Goal: Communication & Community: Ask a question

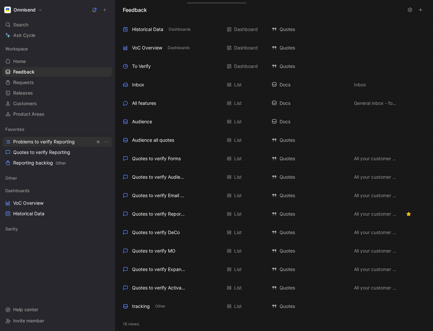
click at [43, 143] on span "Problems to verify Reporting" at bounding box center [44, 141] width 62 height 7
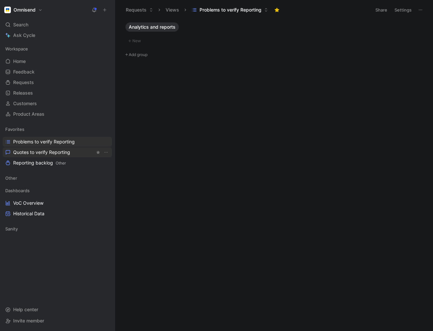
click at [34, 153] on span "Quotes to verify Reporting" at bounding box center [41, 152] width 57 height 7
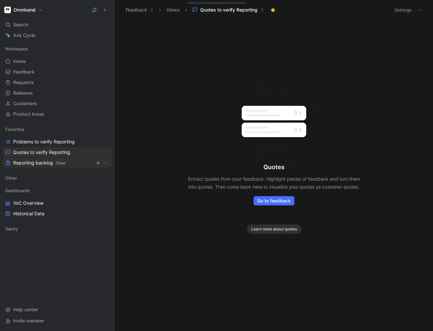
click at [34, 162] on span "Reporting backlog Other" at bounding box center [39, 162] width 53 height 7
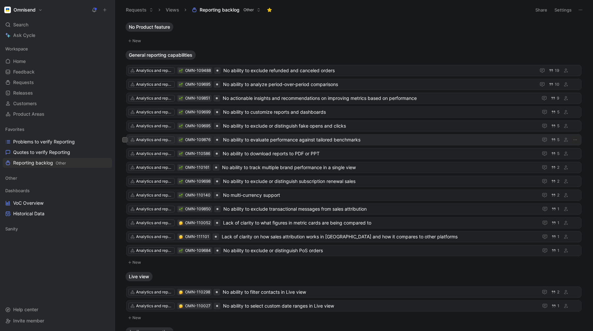
click at [267, 140] on span "No ability to evaluate performance against tailored benchmarks" at bounding box center [379, 140] width 312 height 8
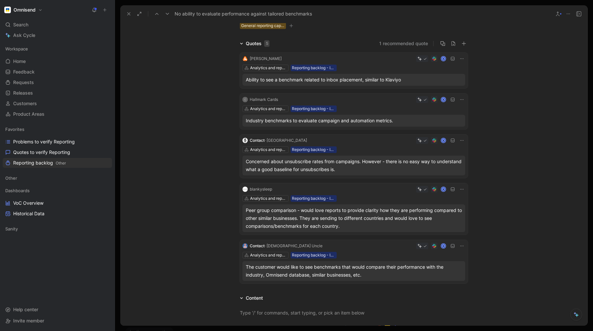
scroll to position [49, 0]
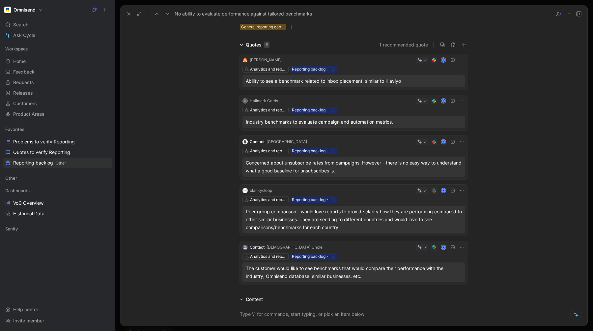
click at [355, 162] on div "Concerned about unsubscribe rates from campaigns. However - there is no easy wa…" at bounding box center [354, 167] width 216 height 16
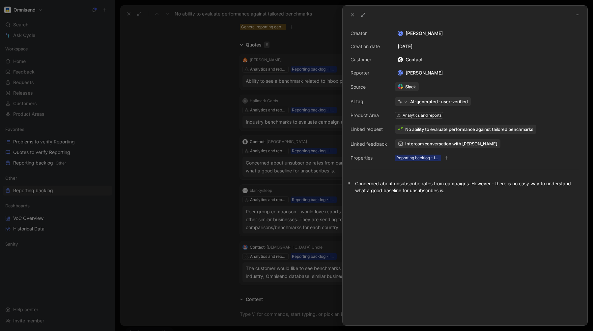
click at [398, 187] on div "Concerned about unsubscribe rates from campaigns. However - there is no easy wa…" at bounding box center [465, 187] width 220 height 14
click at [415, 143] on span "Intercom conversation with [PERSON_NAME]" at bounding box center [451, 144] width 92 height 6
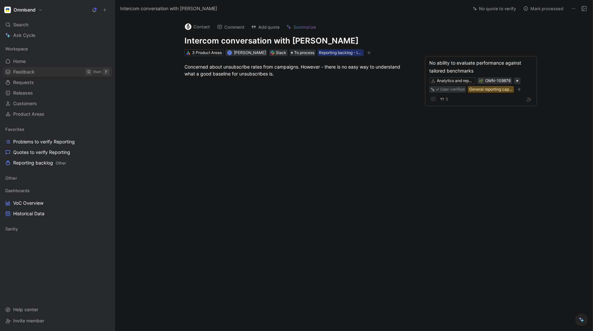
click at [29, 70] on span "Feedback" at bounding box center [23, 72] width 21 height 7
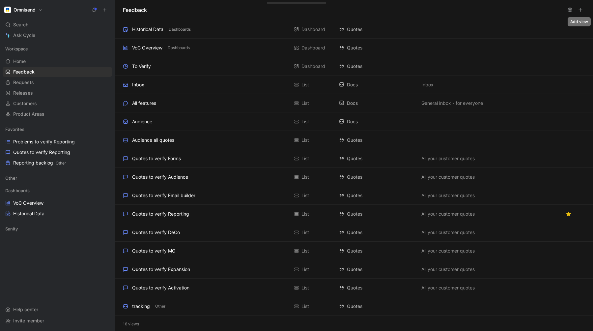
click at [433, 10] on use at bounding box center [580, 9] width 3 height 3
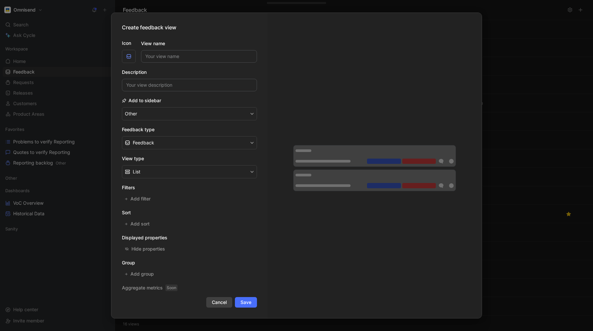
click at [217, 302] on span "Cancel" at bounding box center [219, 302] width 15 height 8
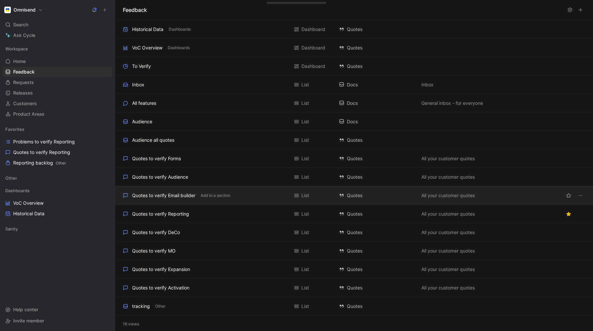
scroll to position [2, 0]
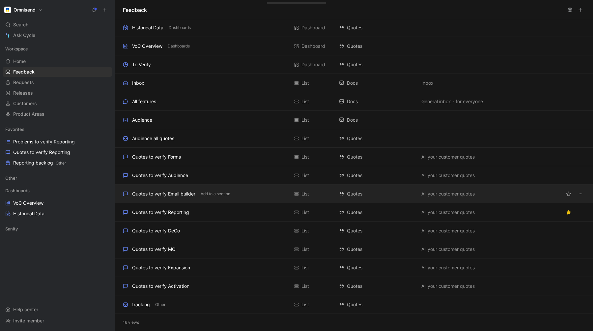
click at [172, 193] on div "Quotes to verify Email builder" at bounding box center [163, 194] width 63 height 8
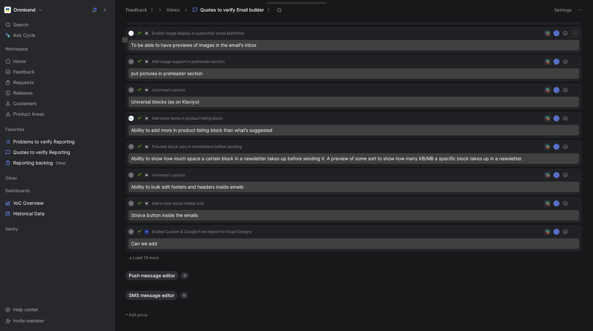
scroll to position [261, 0]
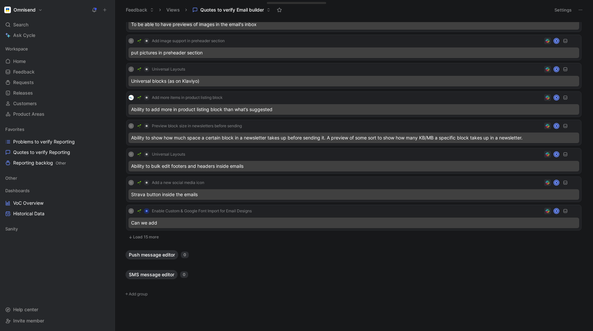
click at [152, 240] on button "Load 15 more" at bounding box center [353, 237] width 455 height 8
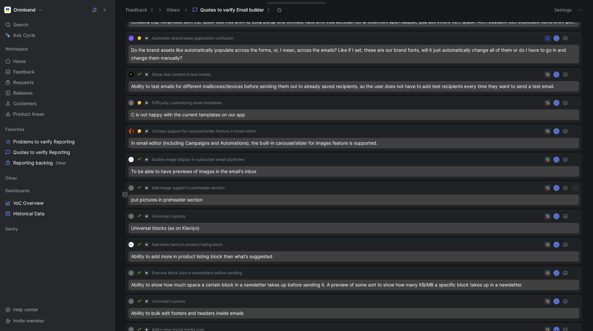
scroll to position [0, 0]
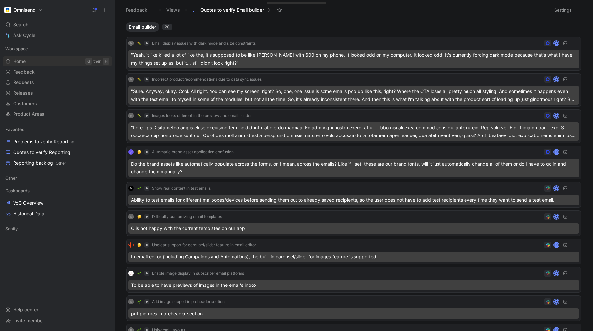
click at [29, 62] on link "Home G then H" at bounding box center [57, 61] width 109 height 10
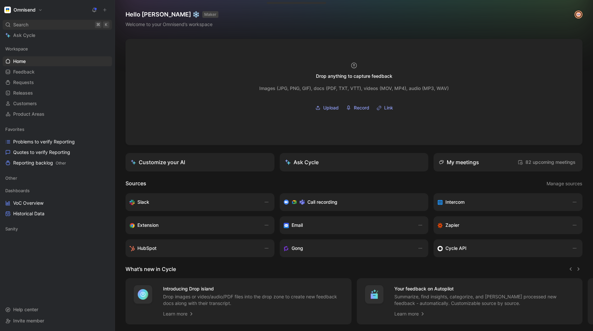
click at [23, 23] on span "Search" at bounding box center [20, 25] width 15 height 8
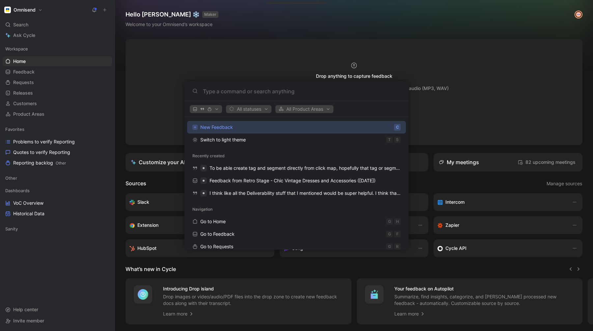
click at [27, 34] on body "Omnisend Search ⌘ K Ask Cycle Workspace Home G then H Feedback G then F Request…" at bounding box center [296, 165] width 593 height 331
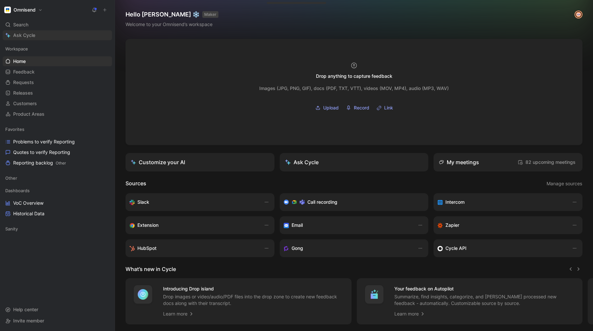
click at [22, 35] on span "Ask Cycle" at bounding box center [24, 35] width 22 height 8
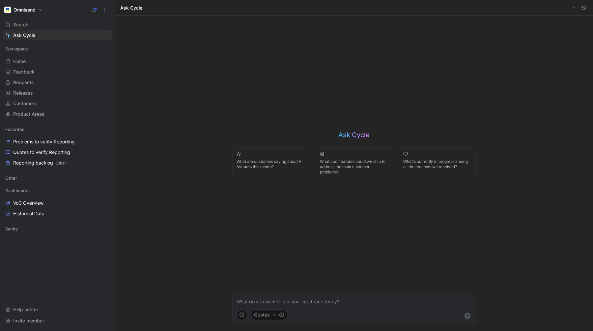
click at [261, 305] on form "Quotes" at bounding box center [354, 308] width 244 height 31
click at [259, 304] on p at bounding box center [353, 301] width 235 height 8
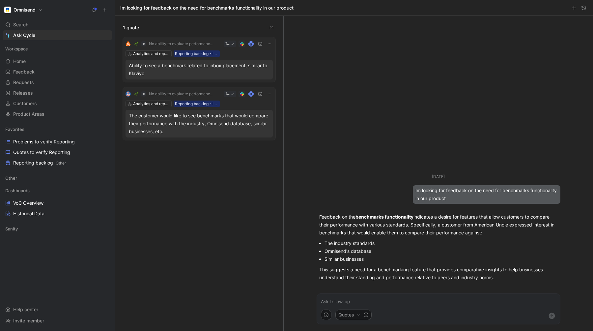
click at [331, 304] on p at bounding box center [438, 301] width 235 height 8
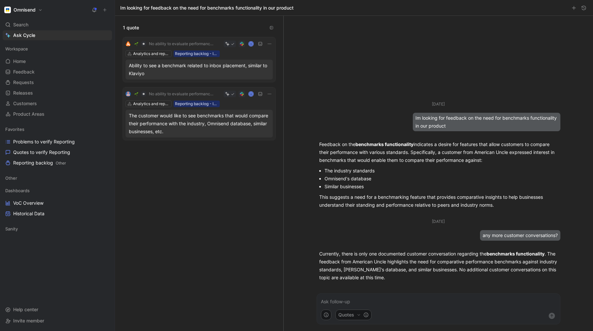
click at [354, 261] on p "Currently, there is only one documented customer conversation regarding the ben…" at bounding box center [438, 266] width 238 height 32
